Goal: Task Accomplishment & Management: Manage account settings

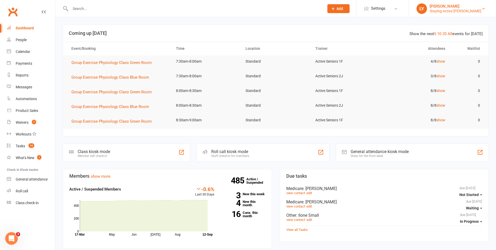
drag, startPoint x: 469, startPoint y: 8, endPoint x: 462, endPoint y: 12, distance: 8.1
click at [468, 8] on div "[PERSON_NAME] Staying Active [PERSON_NAME]" at bounding box center [456, 8] width 52 height 9
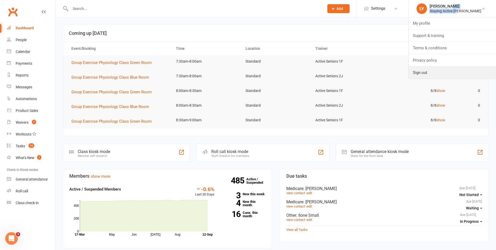
drag, startPoint x: 462, startPoint y: 12, endPoint x: 434, endPoint y: 72, distance: 65.8
click at [436, 71] on link "Sign out" at bounding box center [452, 72] width 87 height 12
click at [434, 72] on td "3/8 show" at bounding box center [415, 76] width 70 height 12
click at [155, 9] on input "text" at bounding box center [195, 8] width 252 height 7
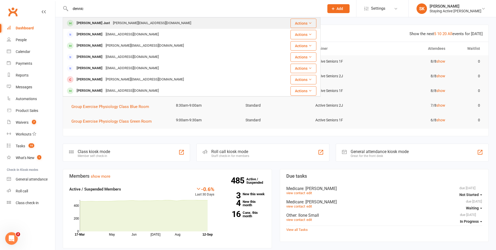
type input "dennic"
click at [122, 24] on div "dennice@bigpond.net.au" at bounding box center [151, 23] width 81 height 8
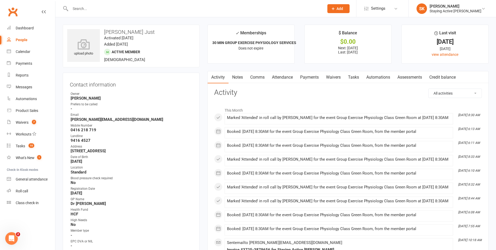
click at [413, 75] on link "Assessments" at bounding box center [410, 77] width 32 height 12
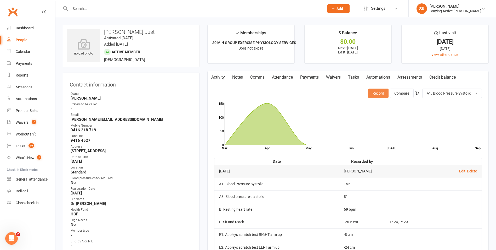
click at [376, 94] on button "Record" at bounding box center [378, 92] width 20 height 9
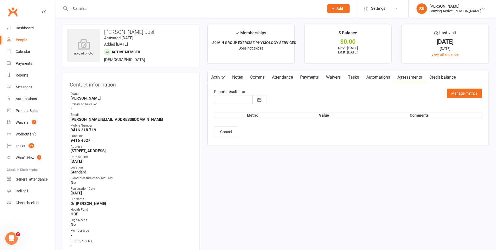
type input "12 Sep 2025"
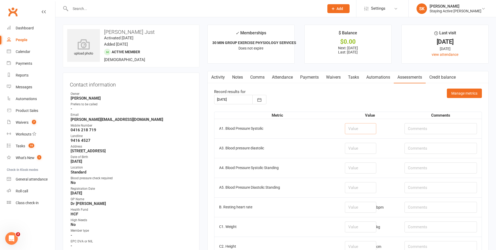
click at [353, 125] on input "number" at bounding box center [360, 128] width 31 height 11
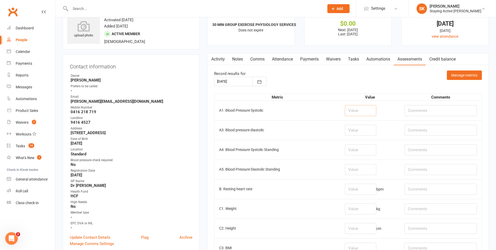
scroll to position [26, 0]
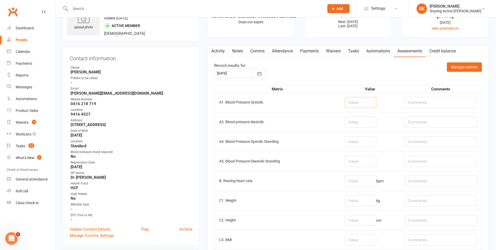
click at [351, 106] on input "number" at bounding box center [360, 102] width 31 height 11
click at [346, 103] on input "number" at bounding box center [360, 102] width 31 height 11
type input "1"
click at [425, 102] on input "text" at bounding box center [441, 102] width 72 height 11
click at [416, 102] on input "1sr: 156/86" at bounding box center [441, 102] width 72 height 11
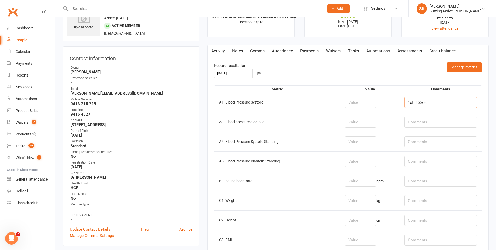
type input "1st: 156/86"
click at [431, 179] on input "text" at bounding box center [441, 180] width 72 height 11
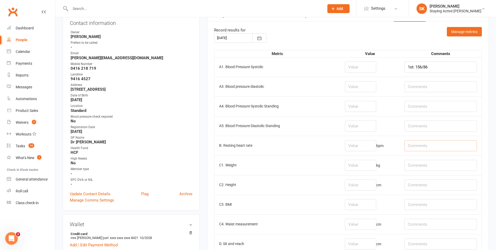
scroll to position [52, 0]
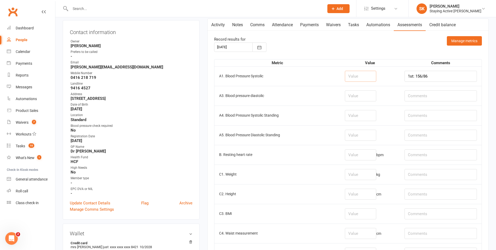
click at [352, 74] on input "number" at bounding box center [360, 76] width 31 height 11
type input "165"
click at [350, 94] on input "number" at bounding box center [360, 95] width 31 height 11
type input "80"
click at [355, 154] on input "number" at bounding box center [360, 154] width 31 height 11
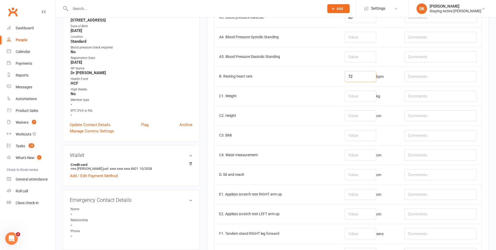
scroll to position [131, 0]
type input "72"
click at [350, 177] on input "number" at bounding box center [360, 174] width 31 height 11
type input "-34.5"
click at [423, 175] on input "text" at bounding box center [441, 174] width 72 height 11
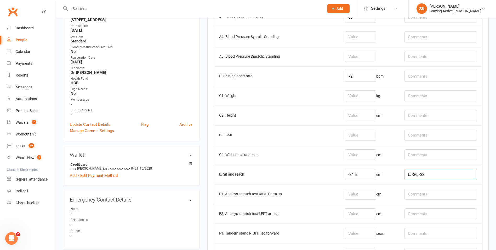
type input "L: -36, -33"
click at [366, 214] on input "number" at bounding box center [360, 213] width 31 height 11
type input "-29"
click at [357, 194] on input "number" at bounding box center [360, 193] width 31 height 11
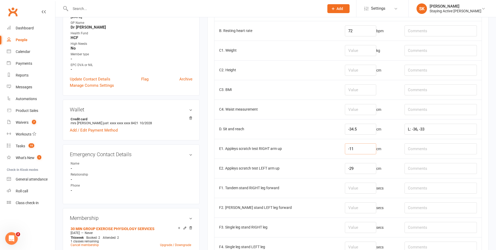
scroll to position [235, 0]
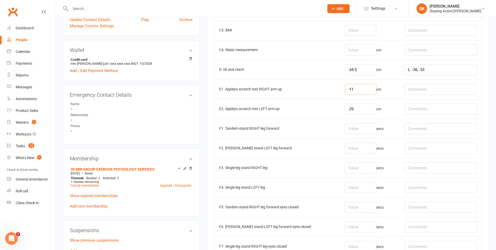
type input "-11"
click at [359, 126] on input "number" at bounding box center [360, 128] width 31 height 11
type input "30"
click at [360, 152] on input "number" at bounding box center [360, 148] width 31 height 11
type input "30"
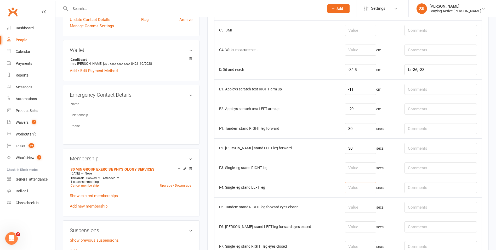
click at [365, 182] on input "number" at bounding box center [360, 187] width 31 height 11
type input "30"
click at [423, 170] on input "text" at bounding box center [441, 167] width 72 height 11
type input "1st: 14"
drag, startPoint x: 350, startPoint y: 164, endPoint x: 356, endPoint y: 163, distance: 5.6
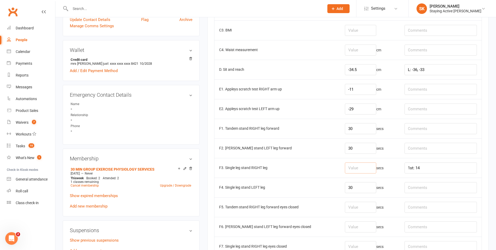
click at [356, 163] on input "number" at bounding box center [360, 167] width 31 height 11
type input "30"
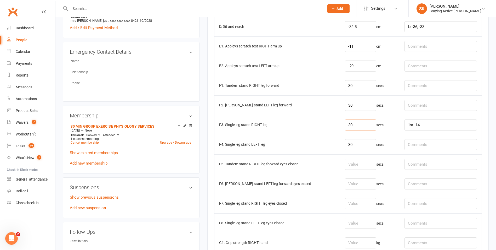
scroll to position [288, 0]
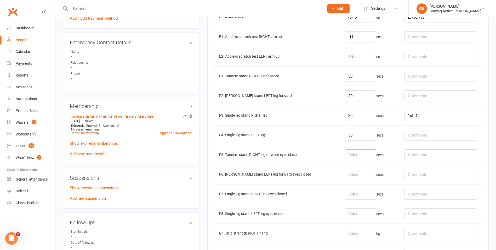
click at [353, 154] on input "number" at bounding box center [360, 154] width 31 height 11
type input "3.75"
click at [421, 155] on input "text" at bounding box center [441, 154] width 72 height 11
type input "multiple attempts"
click at [352, 172] on input "number" at bounding box center [360, 174] width 31 height 11
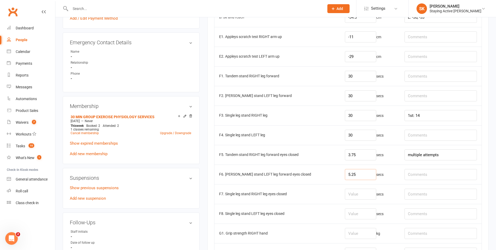
type input "5.25"
drag, startPoint x: 433, startPoint y: 175, endPoint x: 422, endPoint y: 177, distance: 11.8
click at [424, 177] on input "text" at bounding box center [441, 174] width 72 height 11
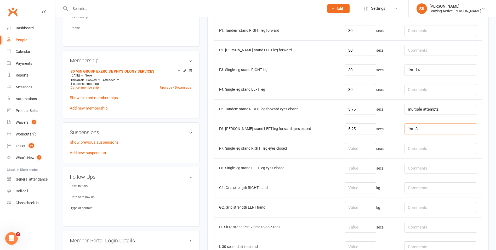
scroll to position [340, 0]
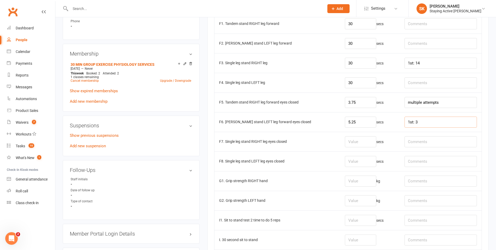
type input "1st: 3"
click at [361, 182] on input "number" at bounding box center [360, 180] width 31 height 11
type input "10.6"
click at [364, 200] on input "number" at bounding box center [360, 200] width 31 height 11
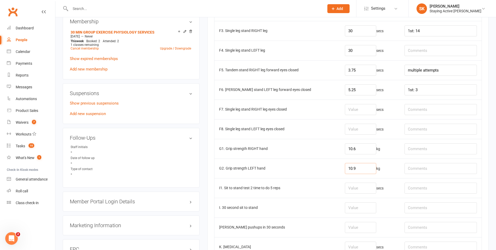
scroll to position [392, 0]
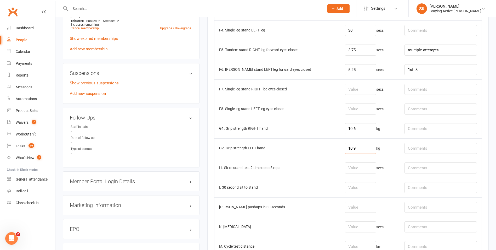
type input "10.9"
click at [354, 186] on input "number" at bounding box center [360, 187] width 31 height 11
drag, startPoint x: 416, startPoint y: 186, endPoint x: 416, endPoint y: 183, distance: 2.6
click at [416, 184] on input "text" at bounding box center [441, 187] width 72 height 11
type input "SOB"
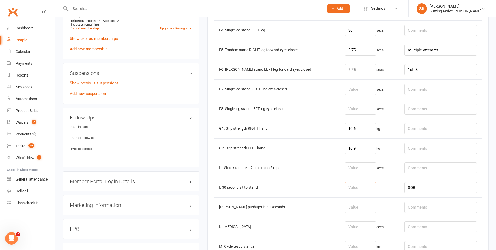
click at [349, 187] on input "number" at bounding box center [360, 187] width 31 height 11
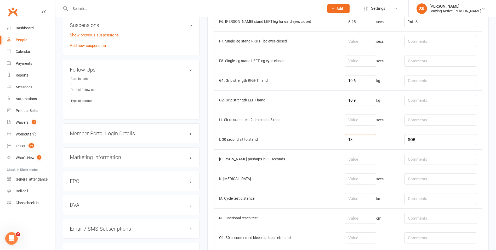
scroll to position [445, 0]
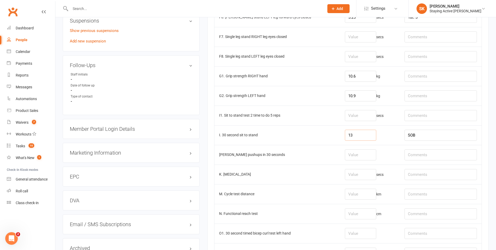
type input "13"
drag, startPoint x: 347, startPoint y: 153, endPoint x: 353, endPoint y: 153, distance: 5.8
click at [347, 153] on input "number" at bounding box center [360, 154] width 31 height 11
type input "13"
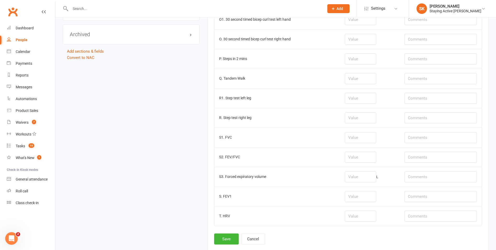
scroll to position [680, 0]
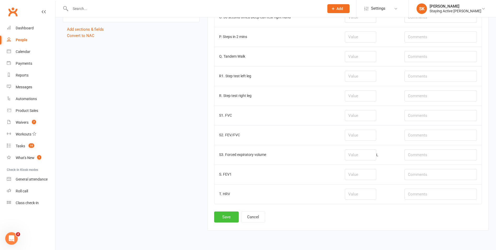
click at [229, 216] on button "Save" at bounding box center [226, 216] width 25 height 11
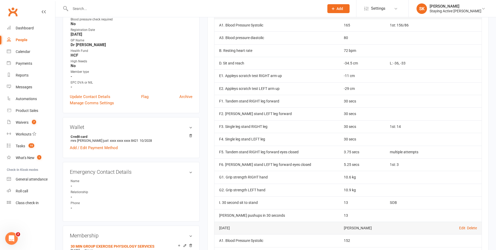
scroll to position [131, 0]
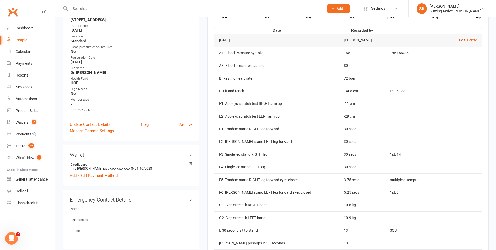
click at [459, 42] on link "Edit" at bounding box center [462, 40] width 6 height 4
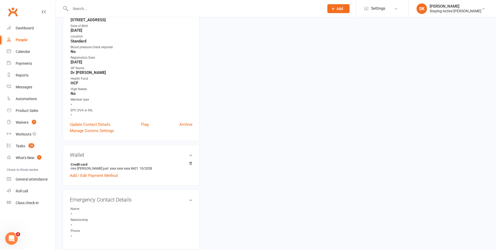
type input "12 Sep 2025"
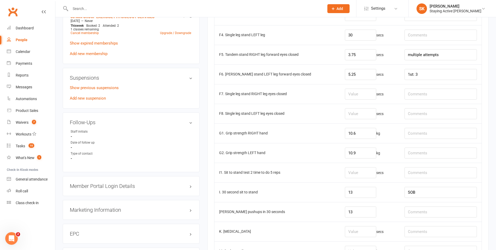
scroll to position [392, 0]
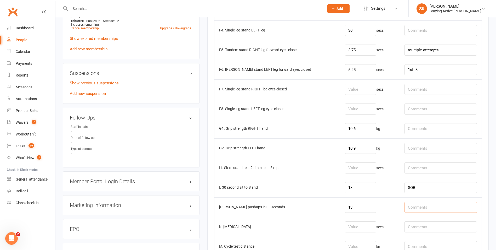
click at [419, 206] on input "text" at bounding box center [441, 206] width 72 height 11
click at [425, 185] on input "SOB" at bounding box center [441, 187] width 72 height 11
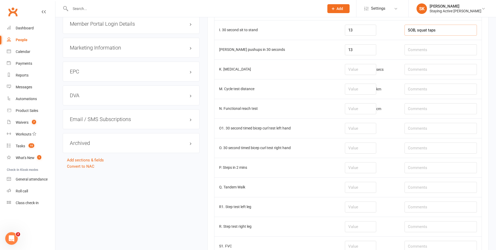
scroll to position [694, 0]
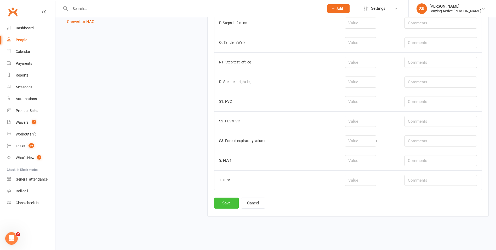
type input "SOB, squat taps"
drag, startPoint x: 228, startPoint y: 203, endPoint x: 243, endPoint y: 208, distance: 15.4
click at [227, 203] on button "Save" at bounding box center [226, 202] width 25 height 11
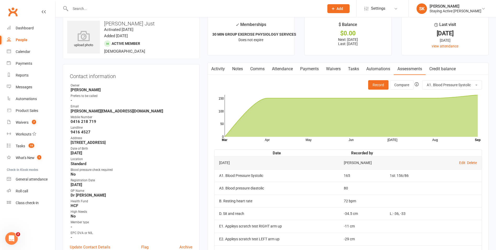
scroll to position [0, 0]
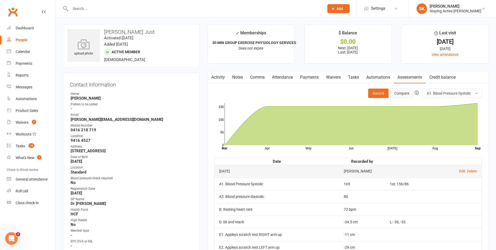
click at [401, 90] on button "Compare" at bounding box center [402, 92] width 24 height 9
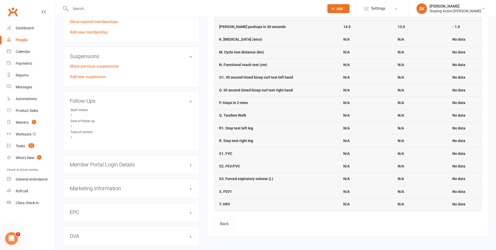
scroll to position [490, 0]
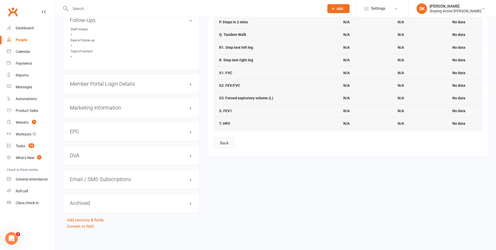
click at [226, 141] on button "Back" at bounding box center [224, 142] width 21 height 11
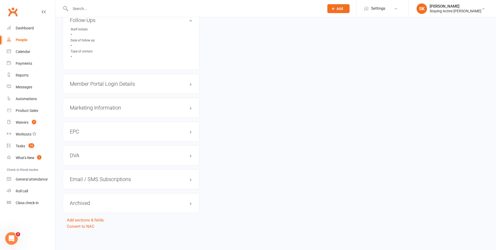
scroll to position [0, 0]
